Goal: Task Accomplishment & Management: Complete application form

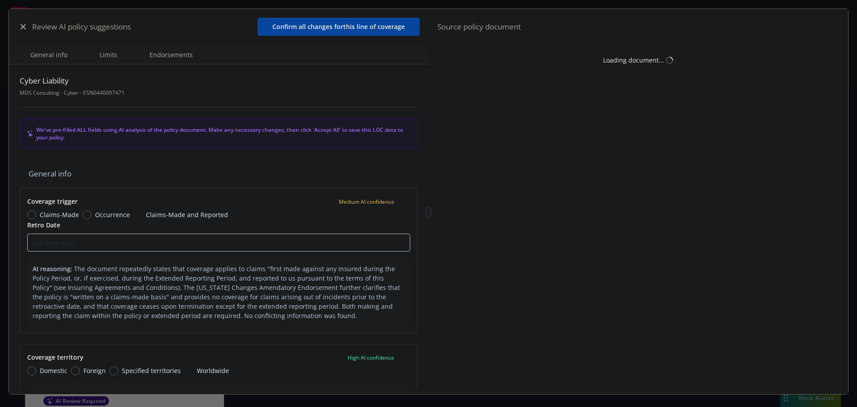
type textarea "x"
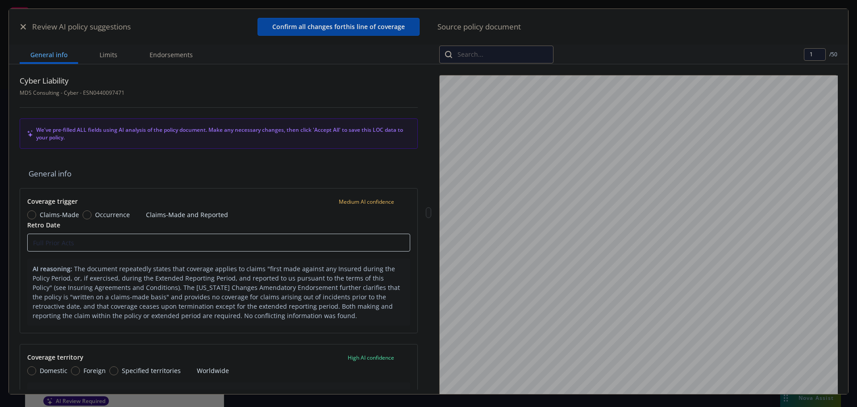
click at [23, 28] on icon "button" at bounding box center [23, 26] width 5 height 5
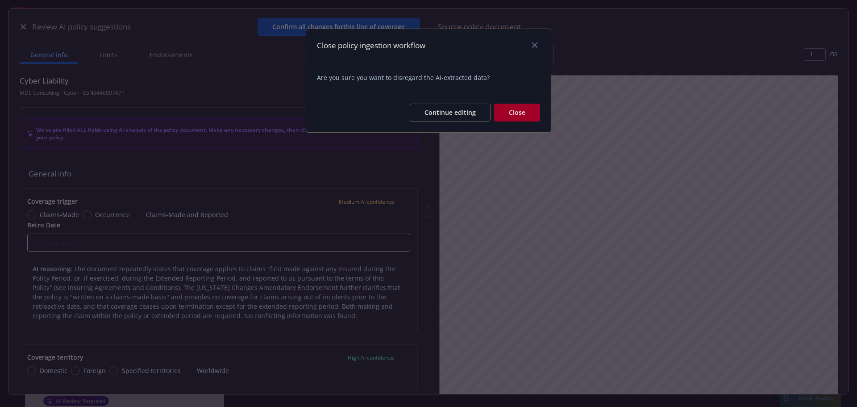
click at [517, 112] on button "Close" at bounding box center [517, 113] width 46 height 18
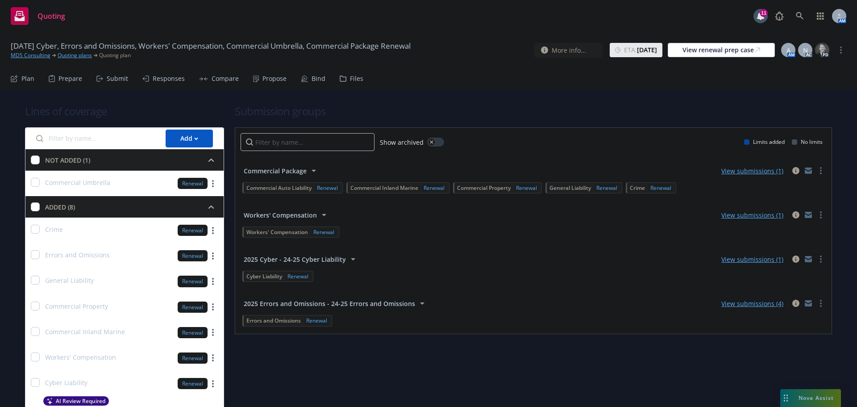
click at [124, 75] on div "Submit" at bounding box center [117, 78] width 21 height 7
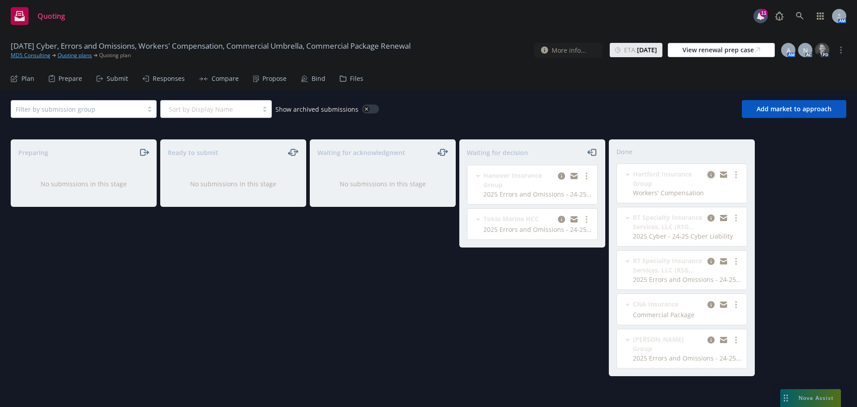
click at [709, 176] on icon "copy logging email" at bounding box center [711, 174] width 7 height 7
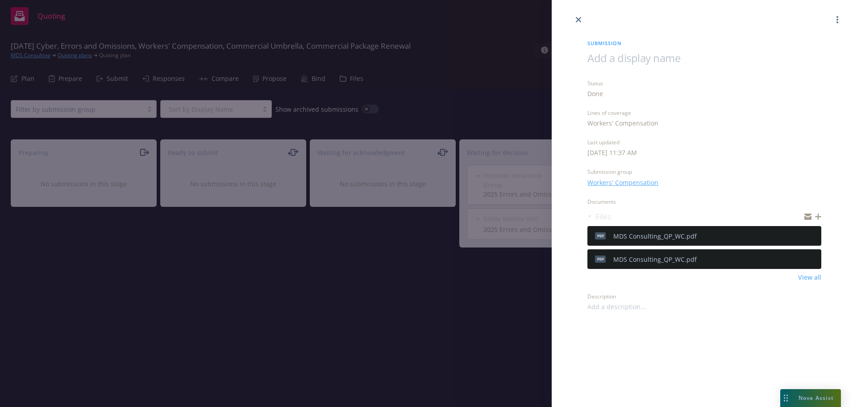
click at [815, 234] on icon "preview file" at bounding box center [813, 235] width 8 height 6
click at [580, 15] on link "close" at bounding box center [578, 19] width 11 height 11
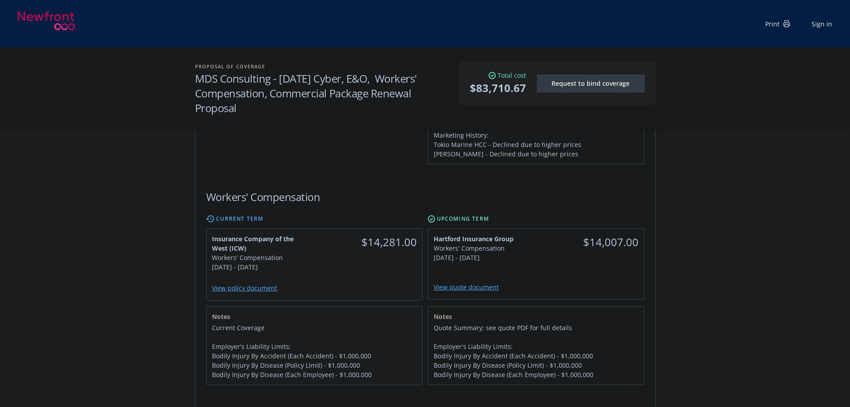
scroll to position [848, 0]
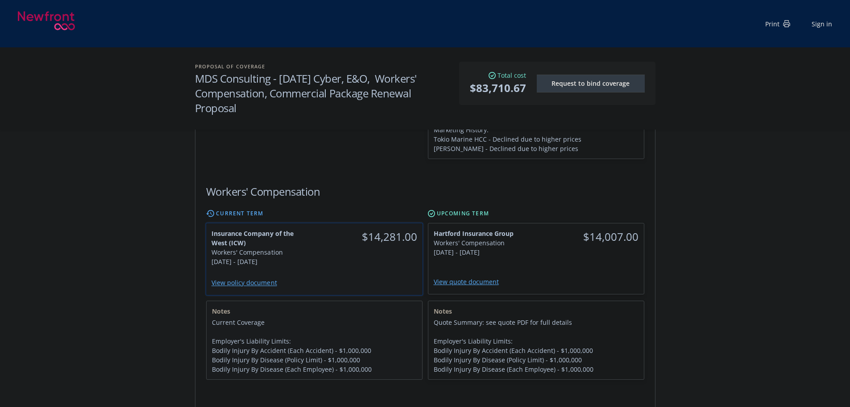
click at [289, 257] on div "[DATE] - [DATE]" at bounding box center [260, 261] width 98 height 9
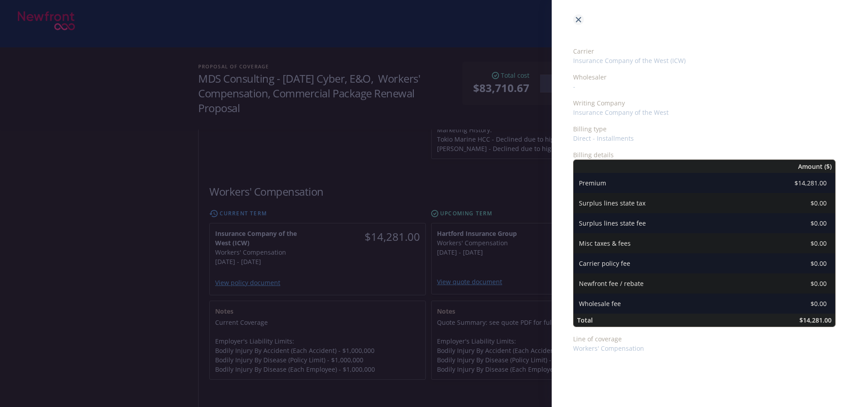
click at [579, 19] on icon "close" at bounding box center [578, 19] width 5 height 5
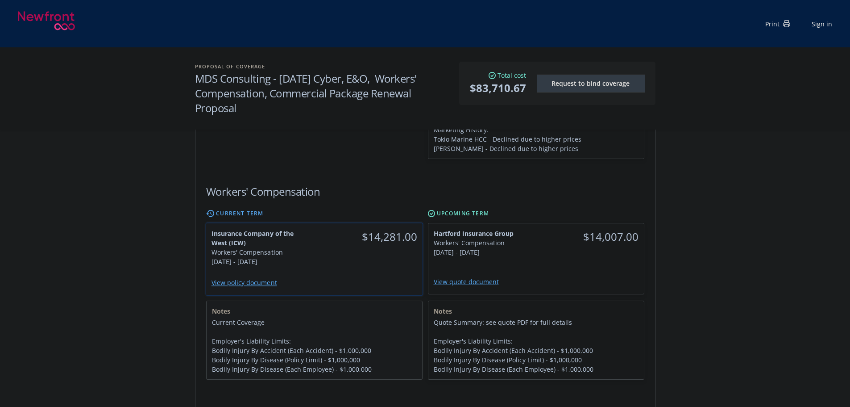
click at [231, 278] on link "View policy document" at bounding box center [247, 282] width 73 height 8
click at [528, 247] on div "[DATE] - [DATE]" at bounding box center [482, 251] width 97 height 9
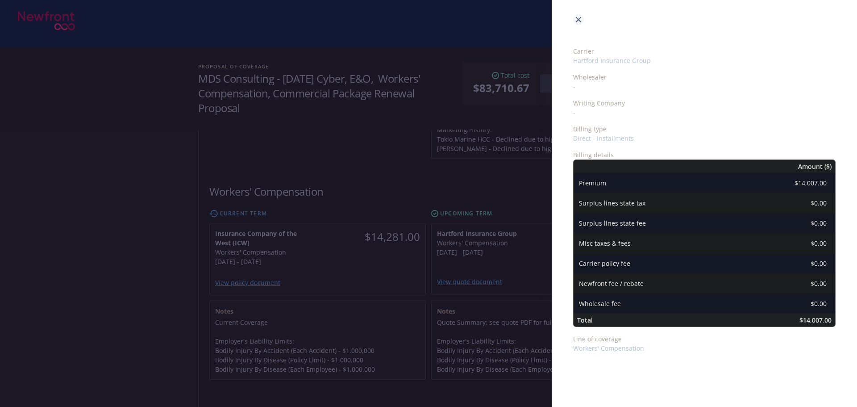
click at [578, 15] on link "close" at bounding box center [578, 19] width 11 height 11
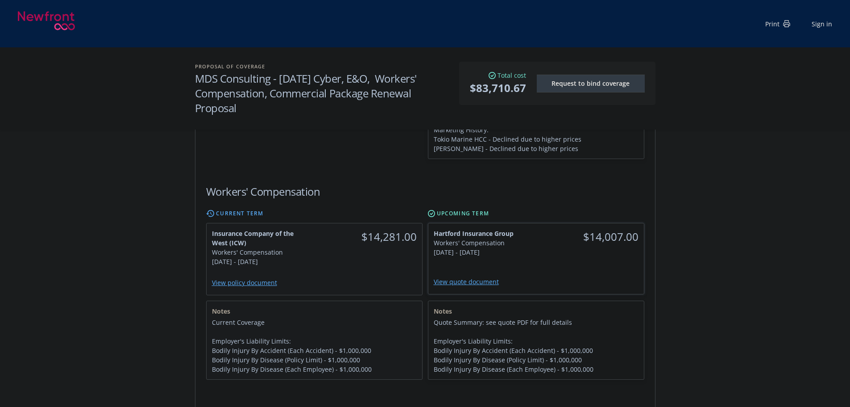
click at [470, 277] on link "View quote document" at bounding box center [470, 281] width 72 height 8
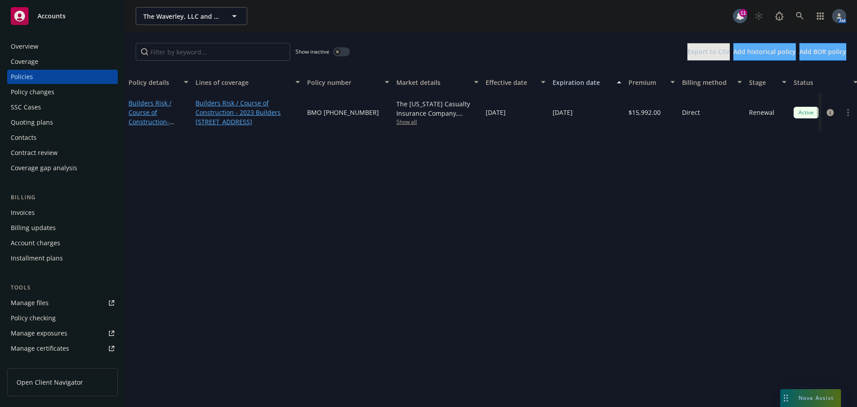
click at [50, 46] on div "Overview" at bounding box center [63, 46] width 104 height 14
